Goal: Task Accomplishment & Management: Manage account settings

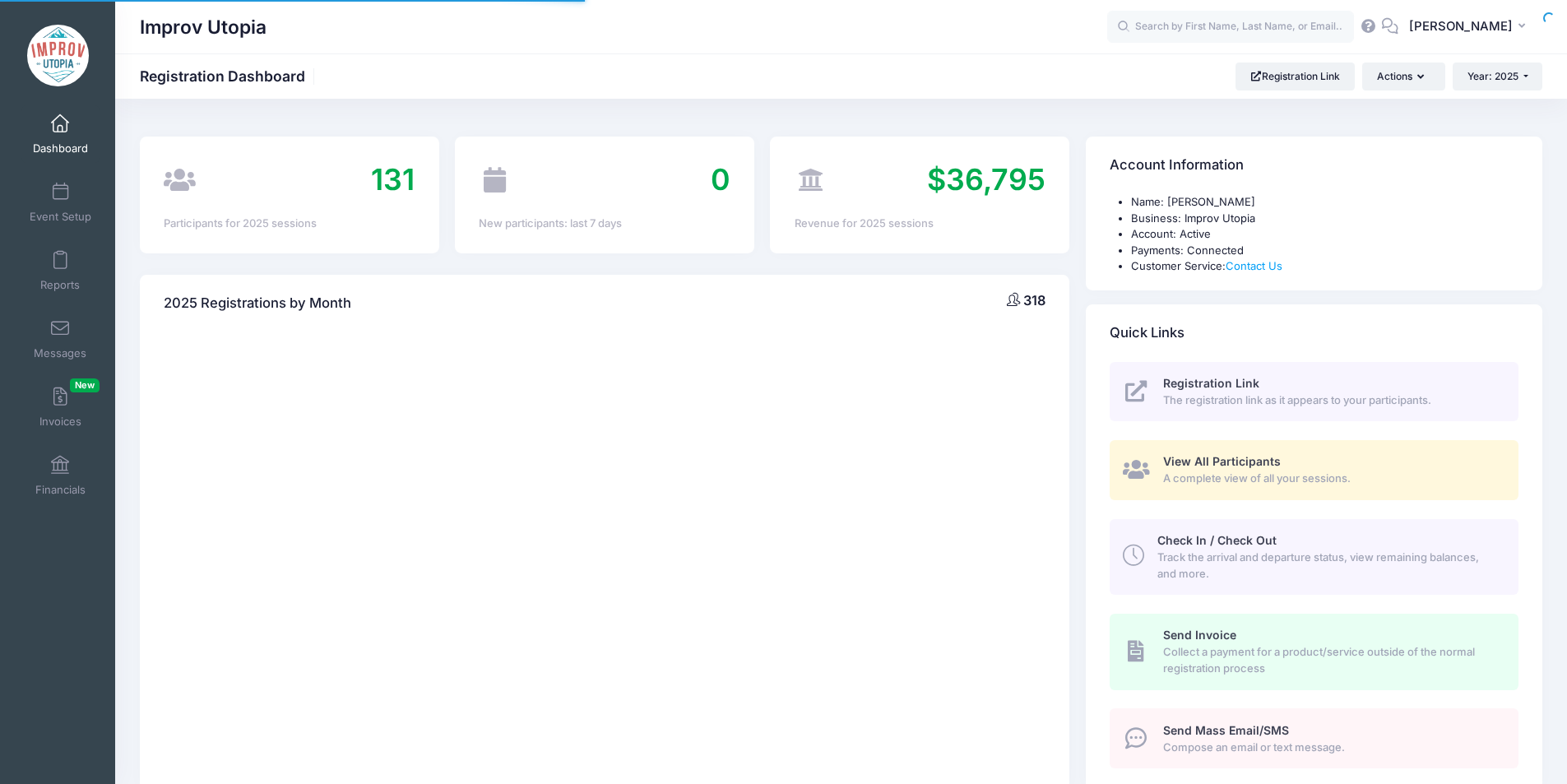
select select
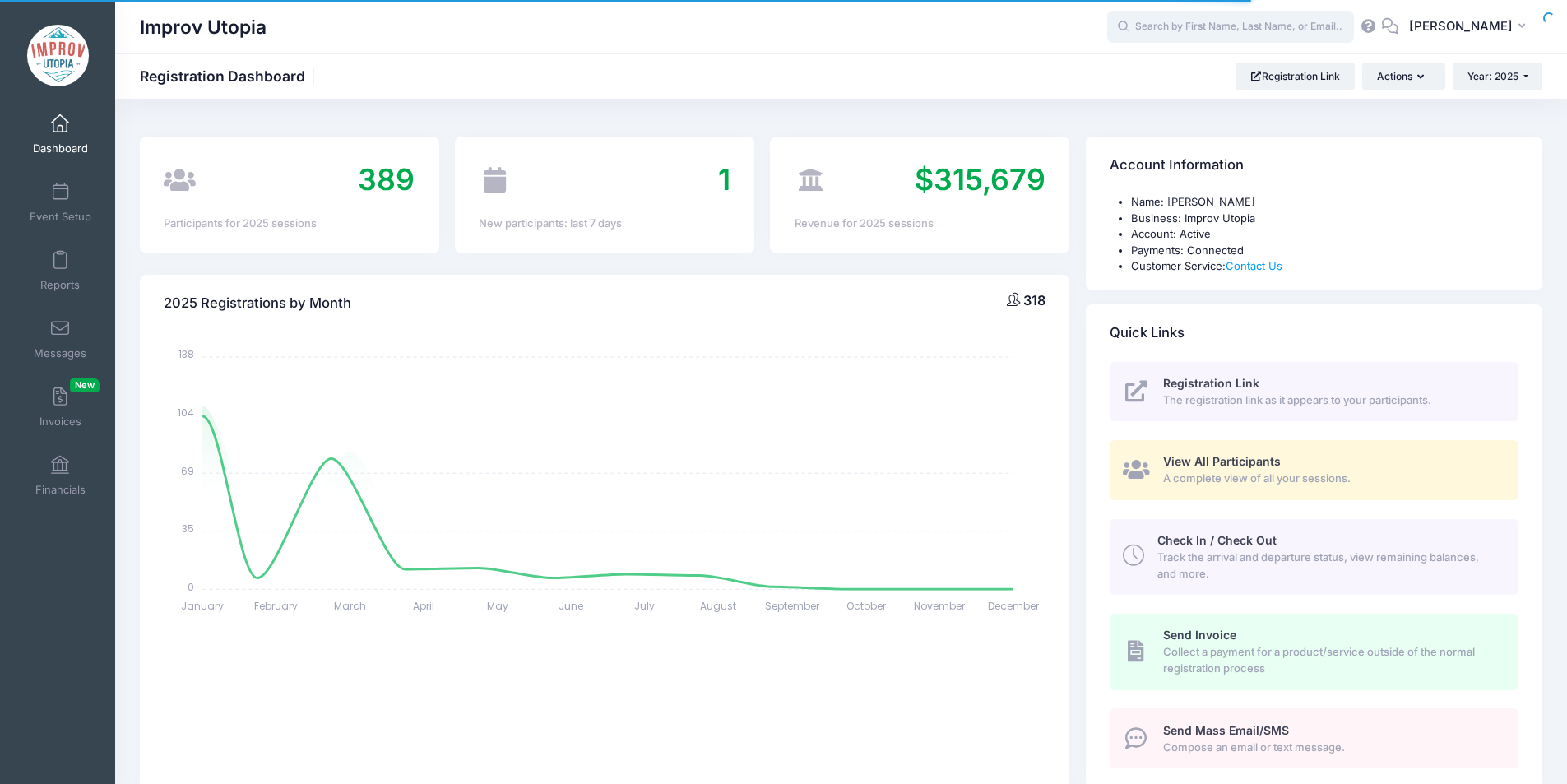
click at [1229, 25] on input "text" at bounding box center [1230, 27] width 247 height 33
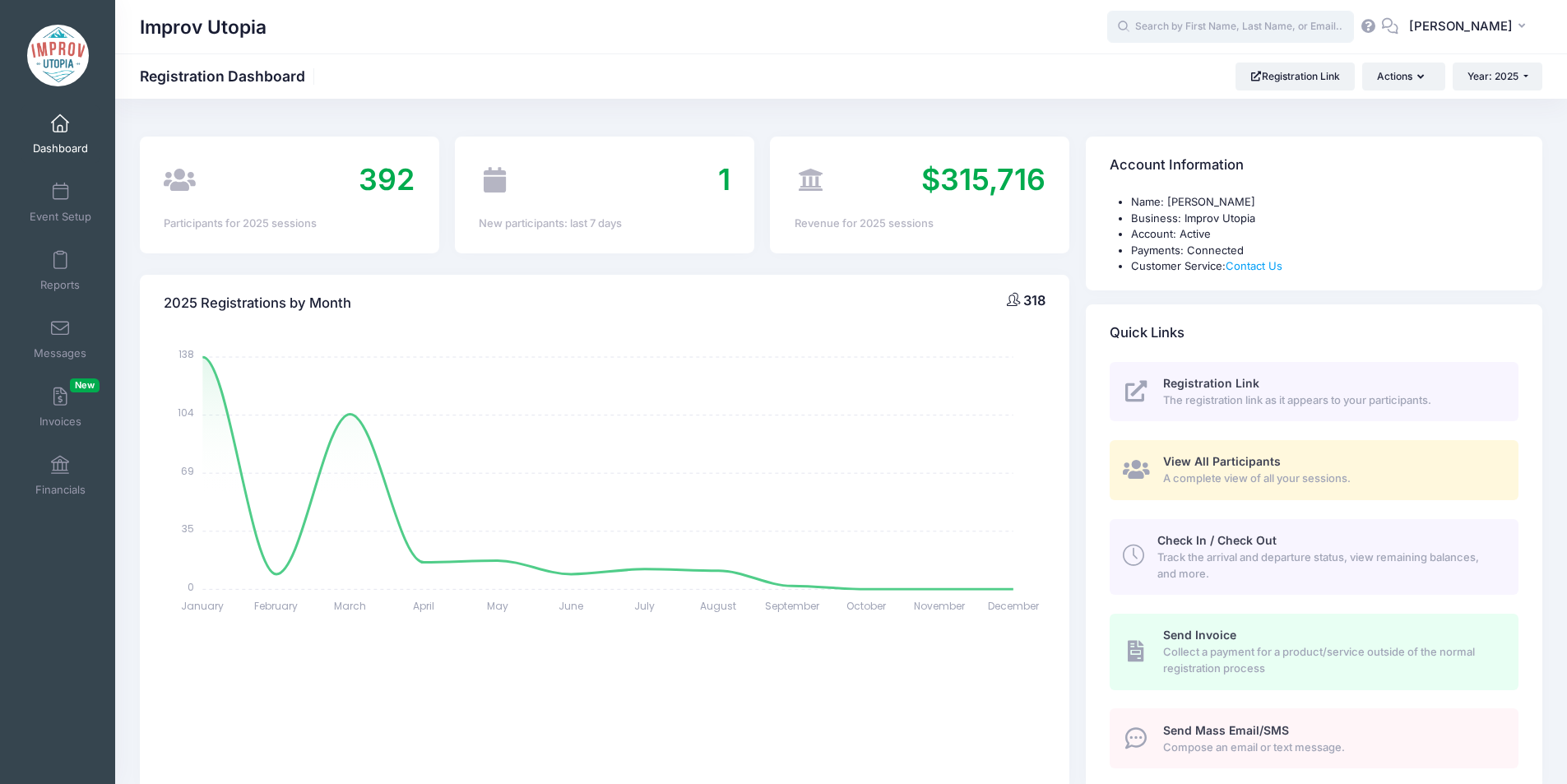
click at [1229, 25] on input "text" at bounding box center [1230, 27] width 247 height 33
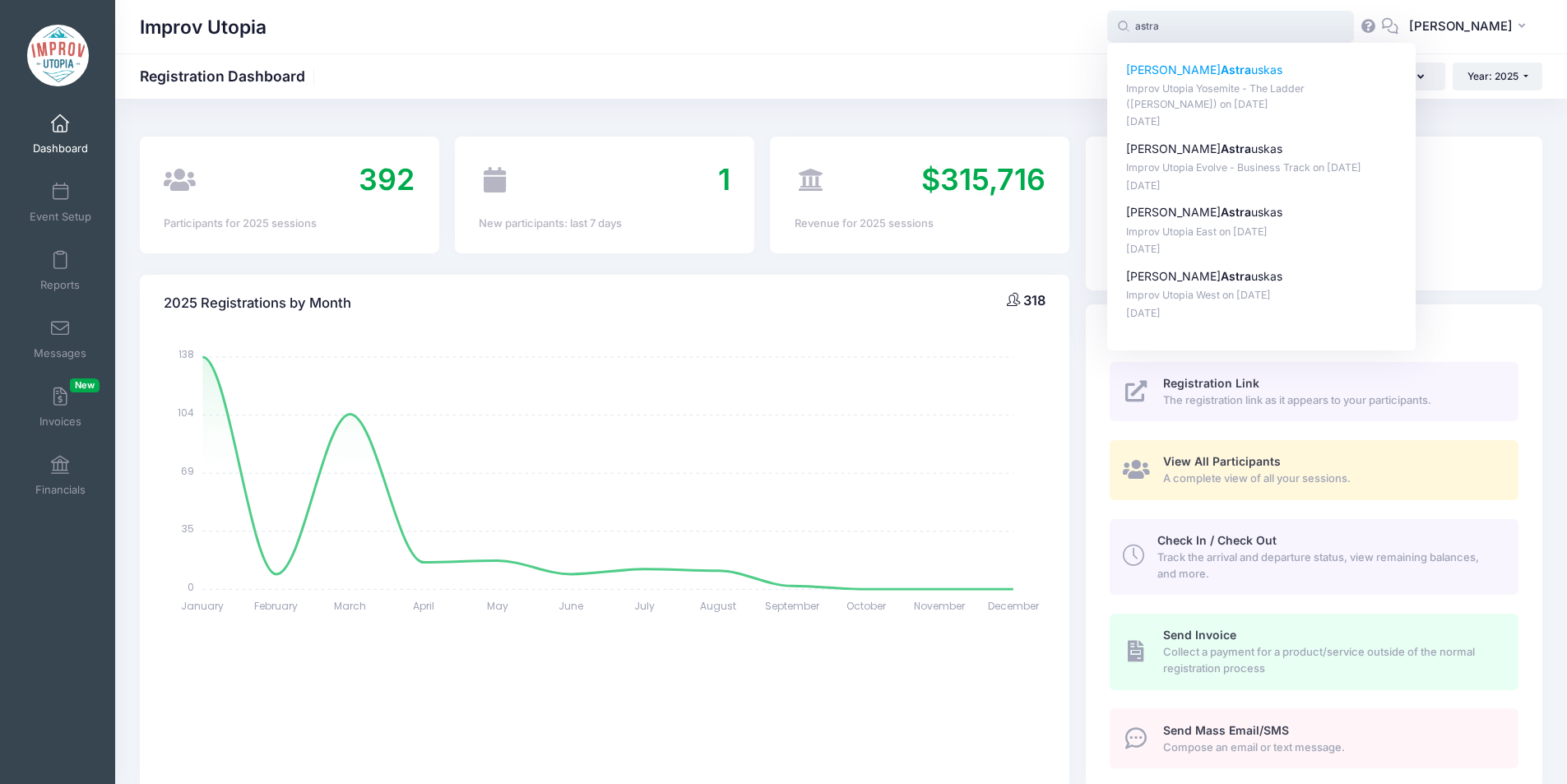
click at [1230, 69] on strong "Astra" at bounding box center [1236, 70] width 30 height 14
type input "Michael Astrauskas (Improv Utopia Yosemite - The Ladder (Brian James O'Connell)…"
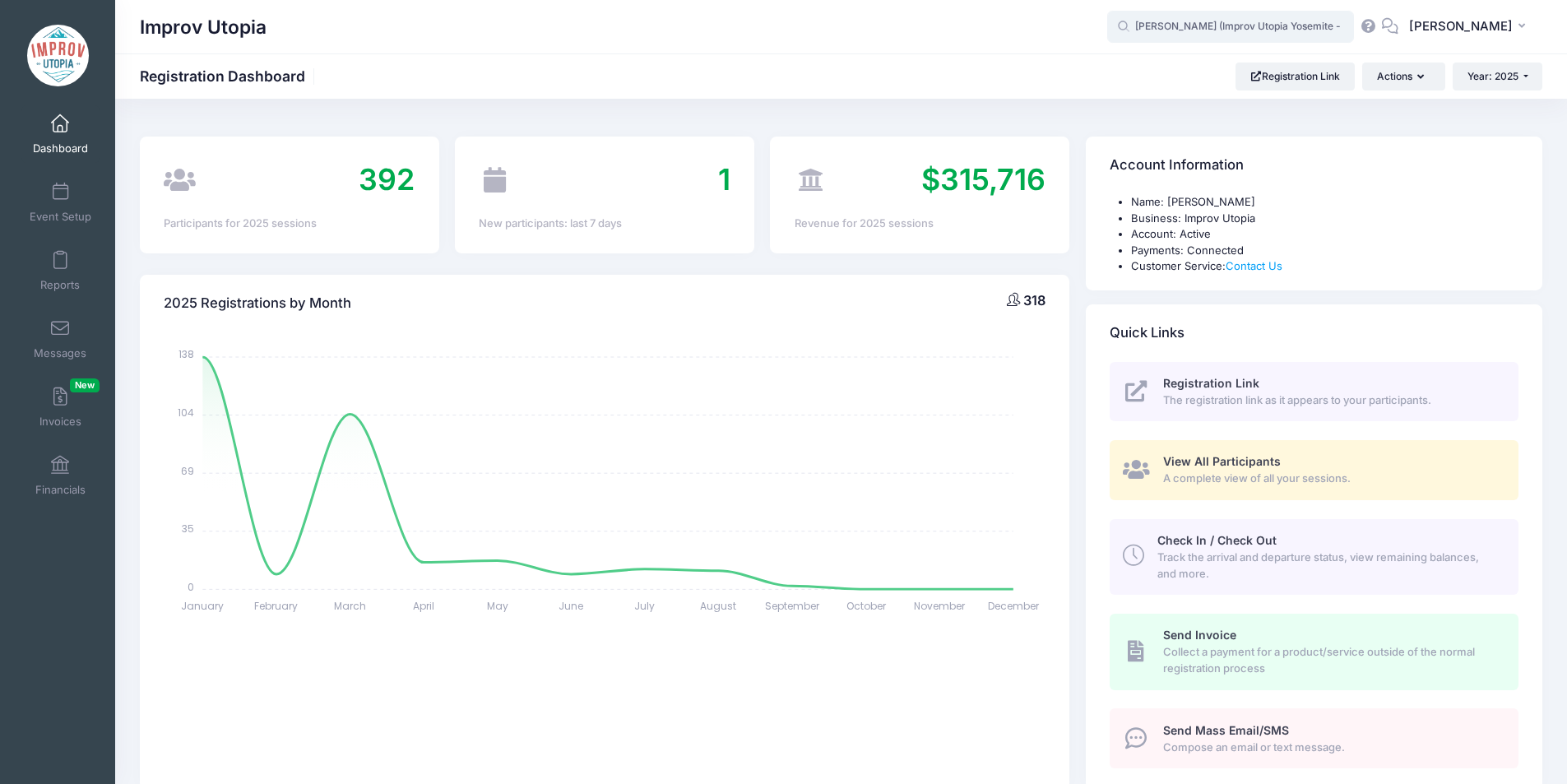
scroll to position [33, 0]
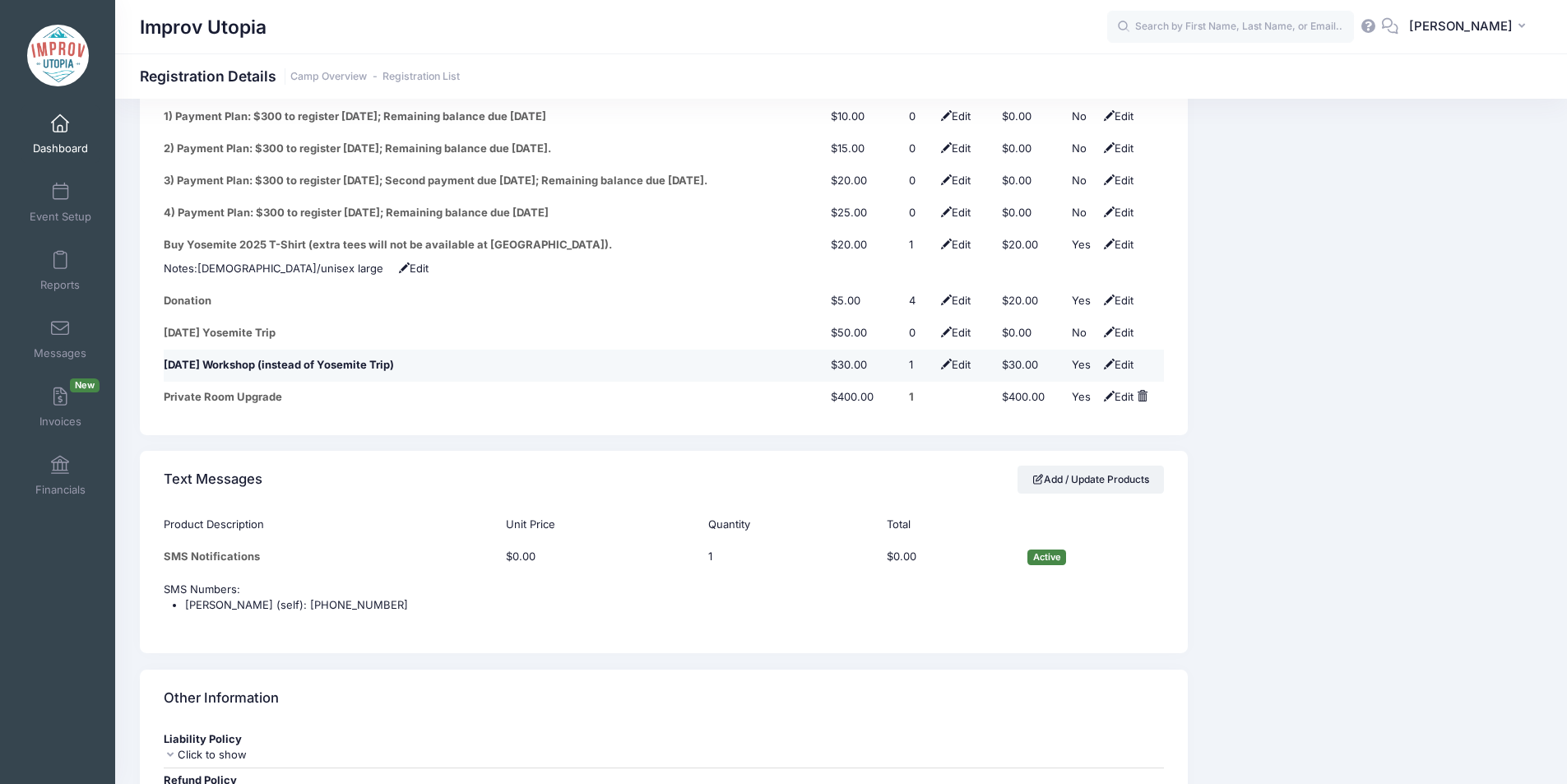
scroll to position [2338, 0]
click at [1106, 360] on span at bounding box center [1110, 366] width 11 height 11
click at [1097, 358] on select "No Yes" at bounding box center [1090, 366] width 37 height 16
select select "0"
click at [1072, 358] on select "No Yes" at bounding box center [1090, 366] width 37 height 16
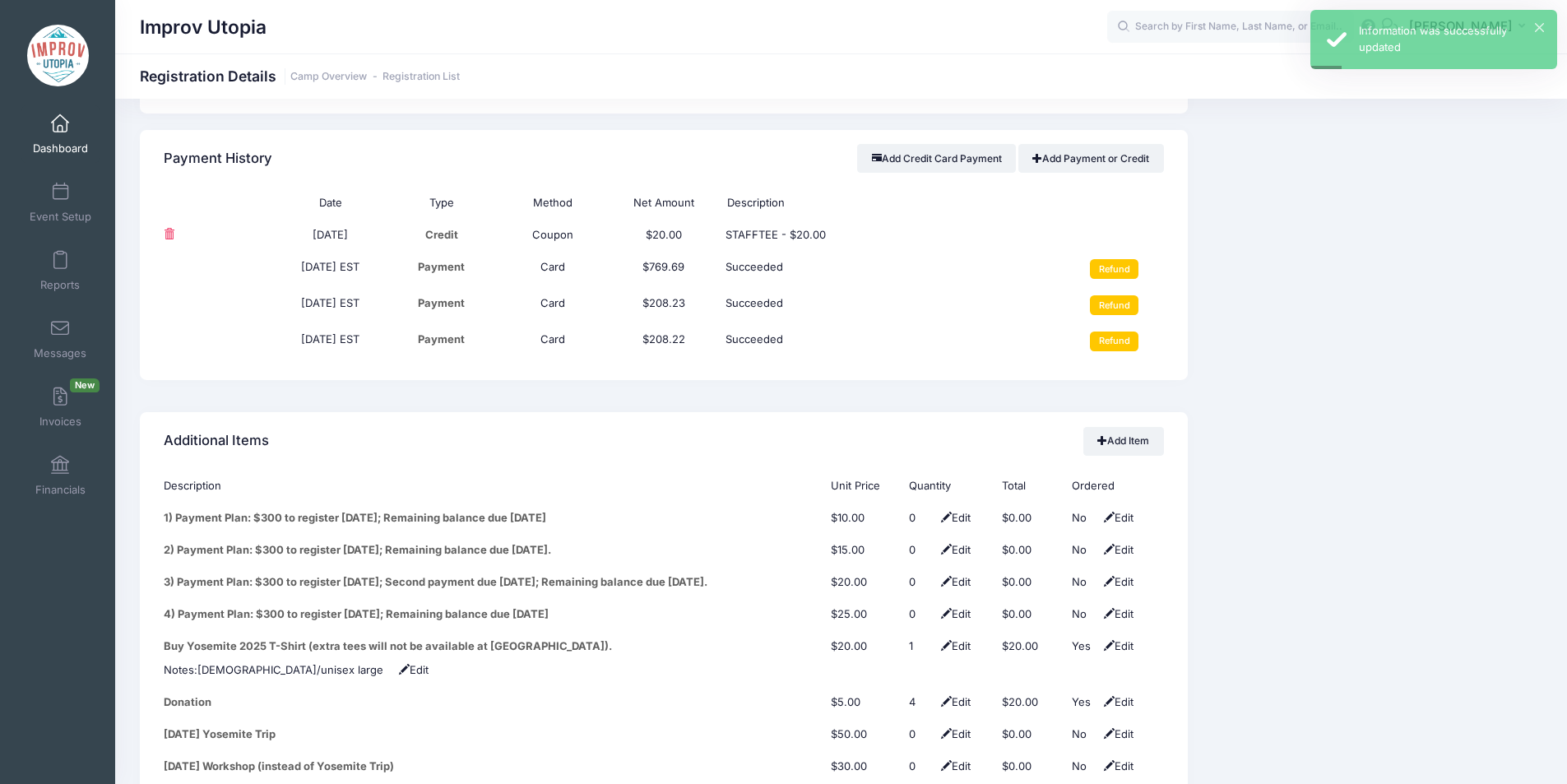
scroll to position [1937, 0]
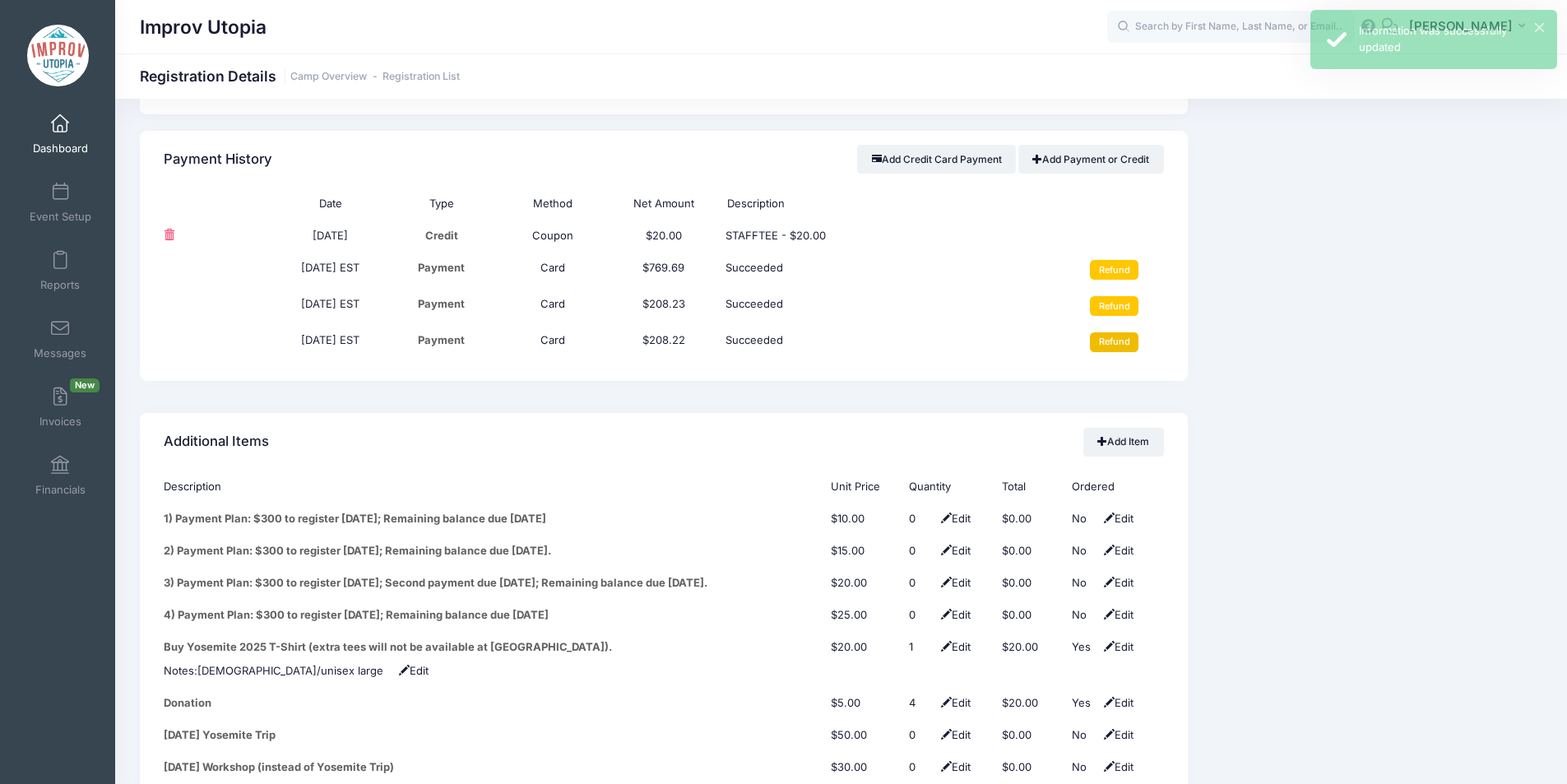
click at [1118, 332] on input "Refund" at bounding box center [1114, 342] width 48 height 20
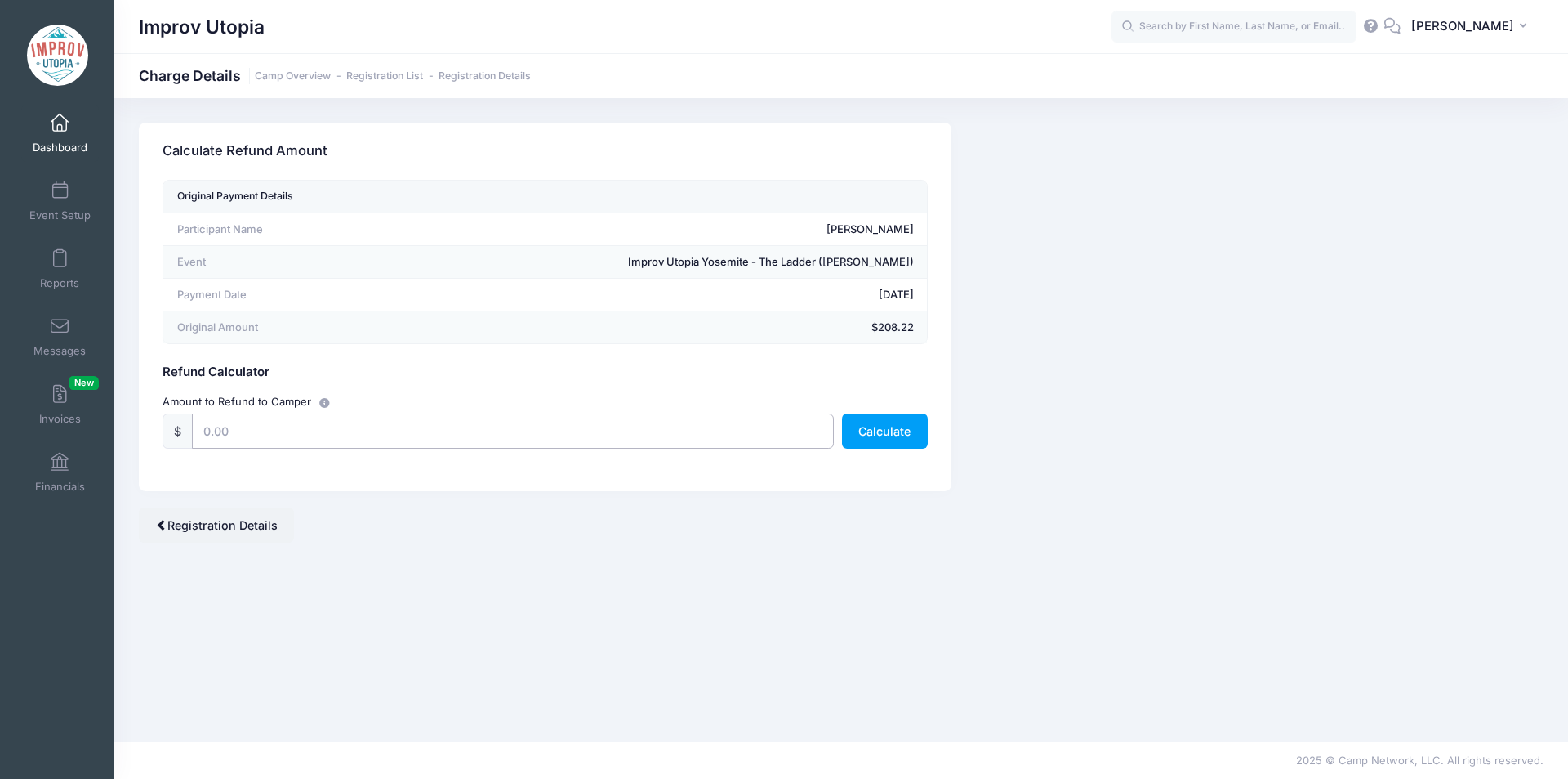
click at [409, 428] on input "text" at bounding box center [513, 430] width 642 height 35
type input "30"
click at [901, 425] on button "Calculate" at bounding box center [885, 430] width 85 height 35
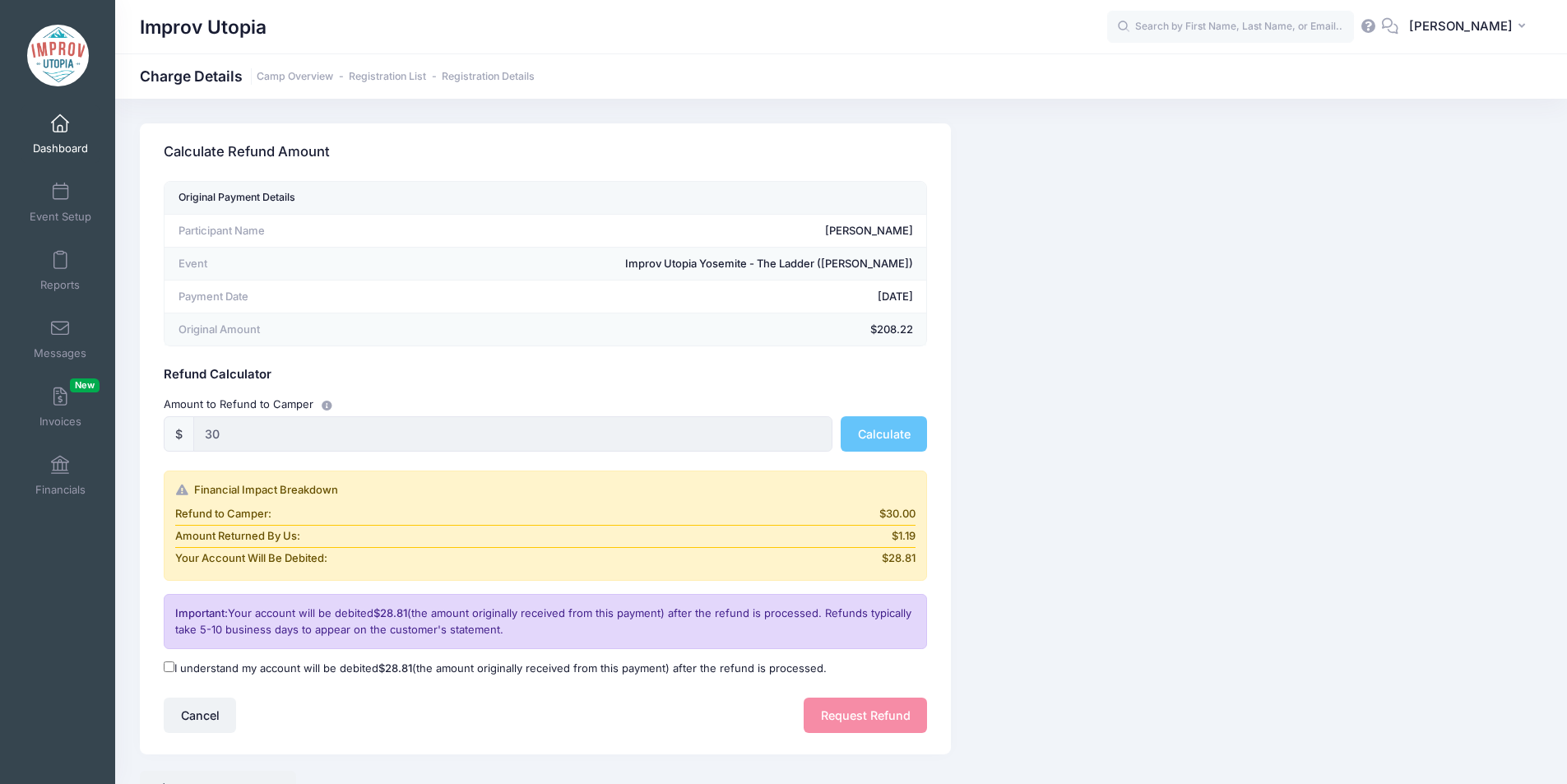
click at [170, 666] on input "I understand my account will be debited $28.81 (the amount originally received …" at bounding box center [169, 667] width 11 height 11
checkbox input "true"
click at [874, 705] on button "Request Refund" at bounding box center [866, 714] width 124 height 35
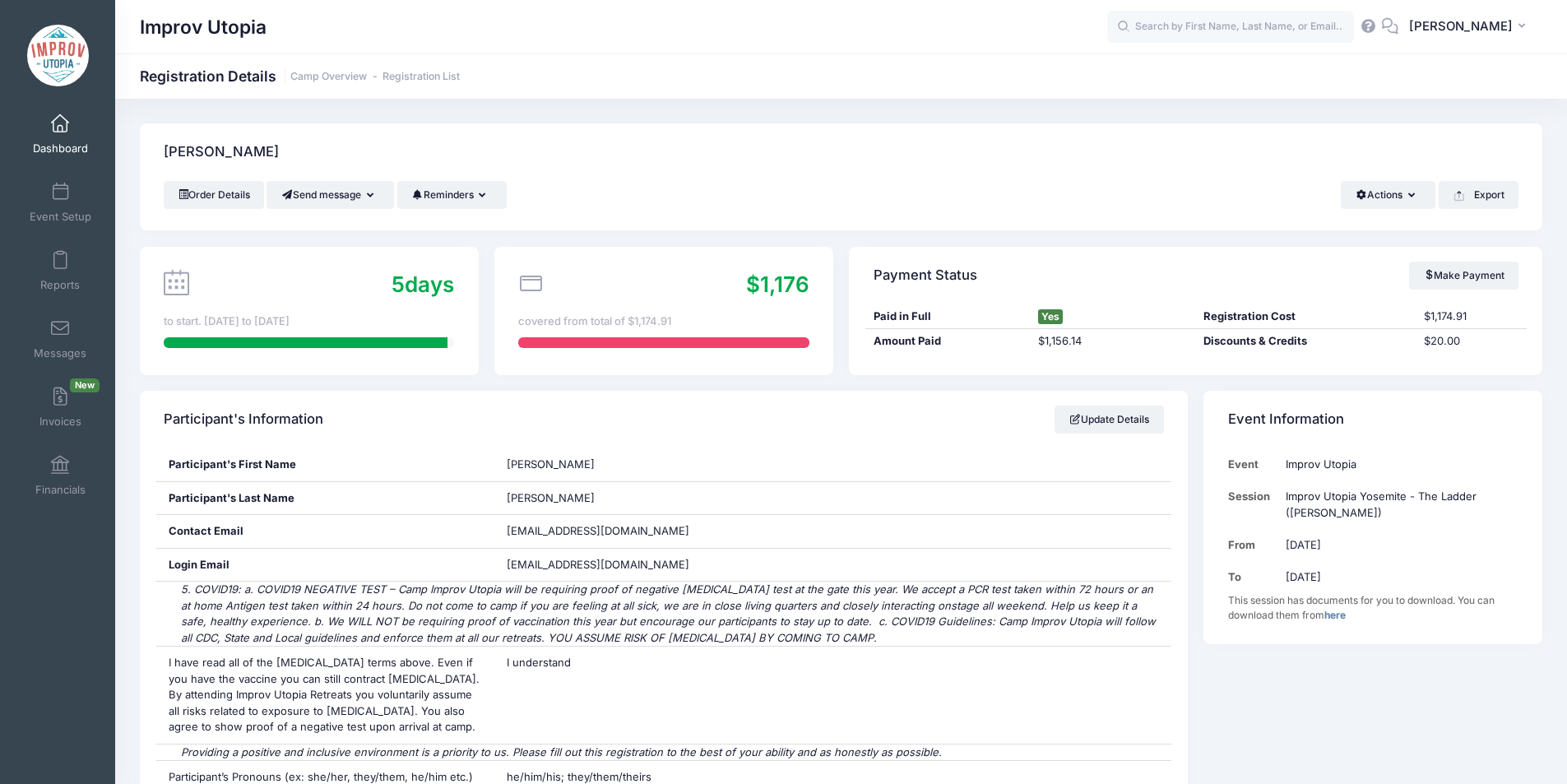
click at [60, 130] on span at bounding box center [60, 124] width 0 height 18
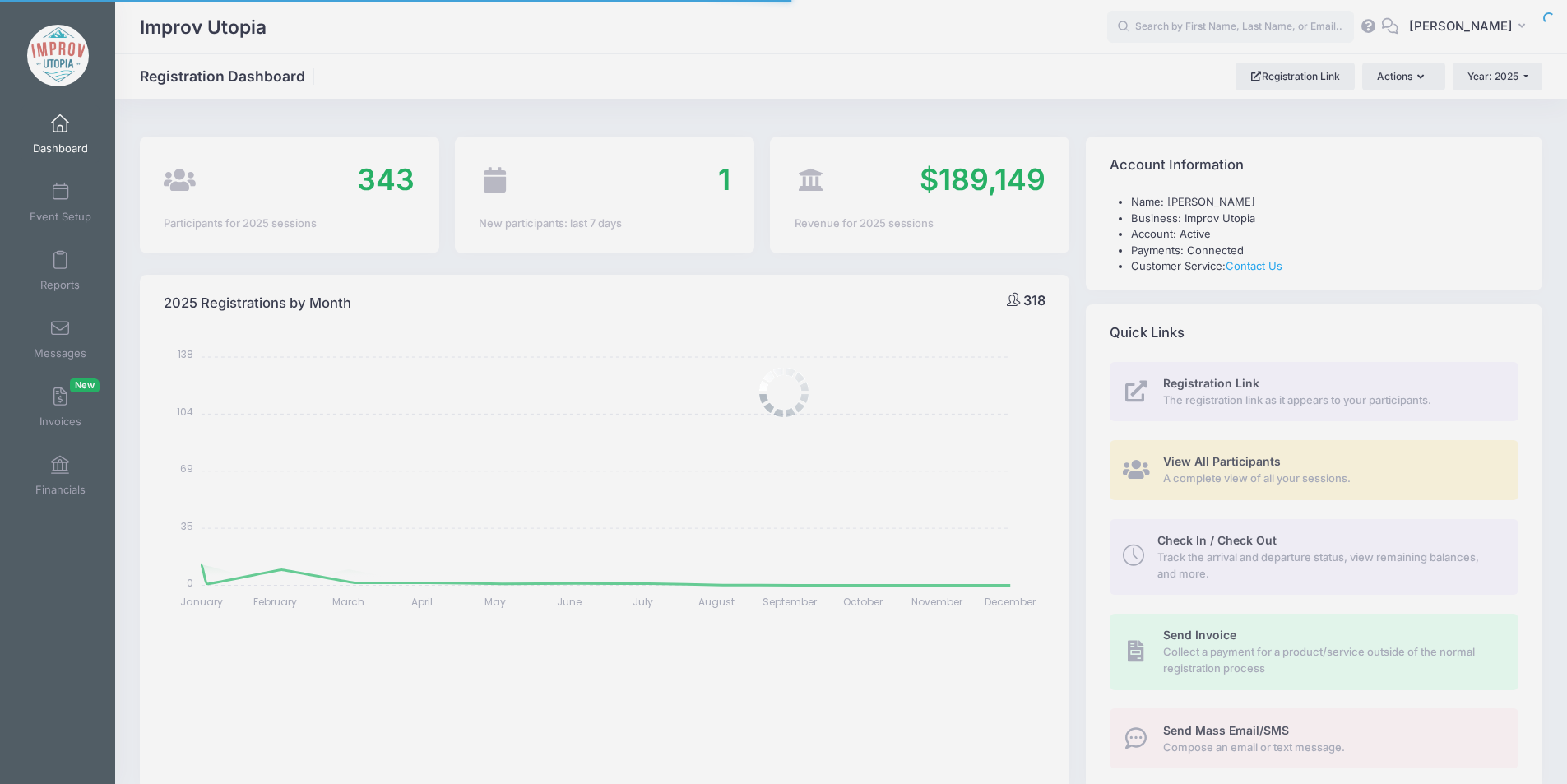
select select
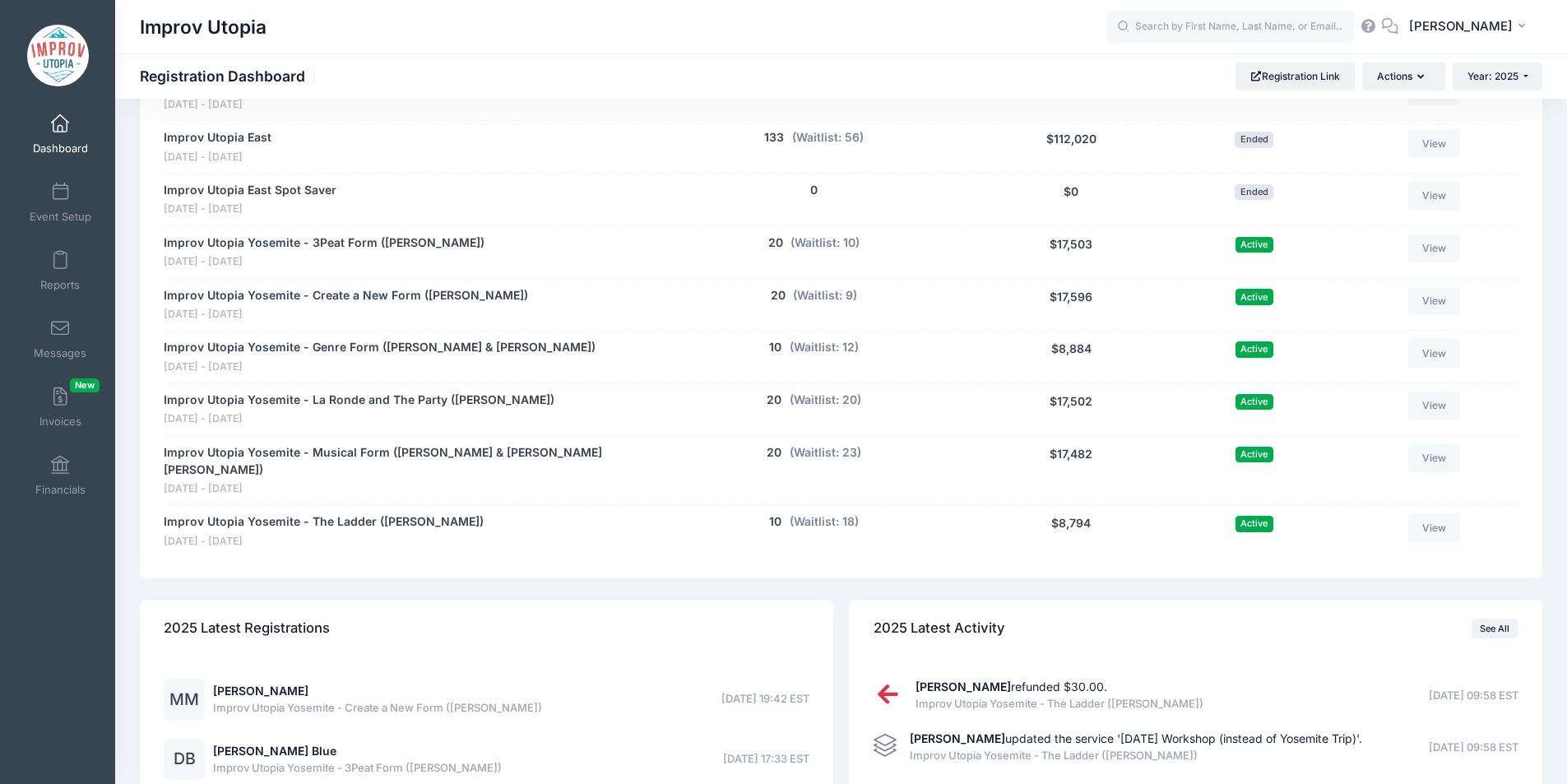
scroll to position [816, 0]
